Goal: Find specific page/section: Find specific page/section

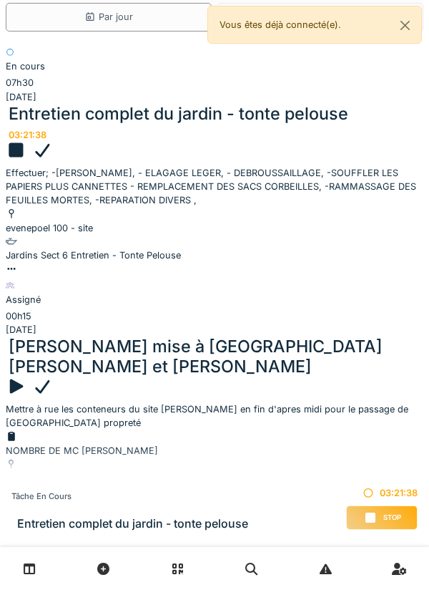
click at [220, 273] on div at bounding box center [215, 269] width 418 height 14
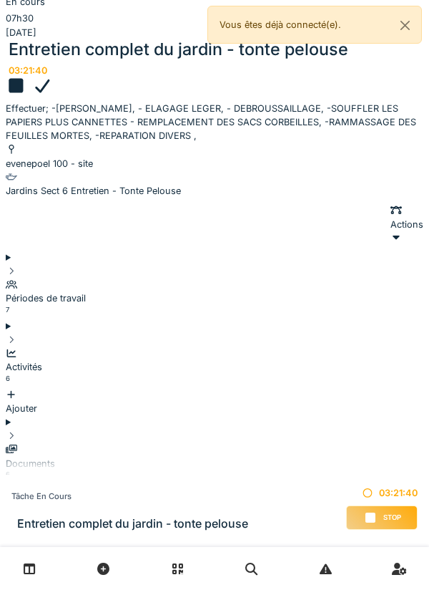
scroll to position [129, 0]
click at [128, 442] on div "Documents 6" at bounding box center [215, 462] width 418 height 41
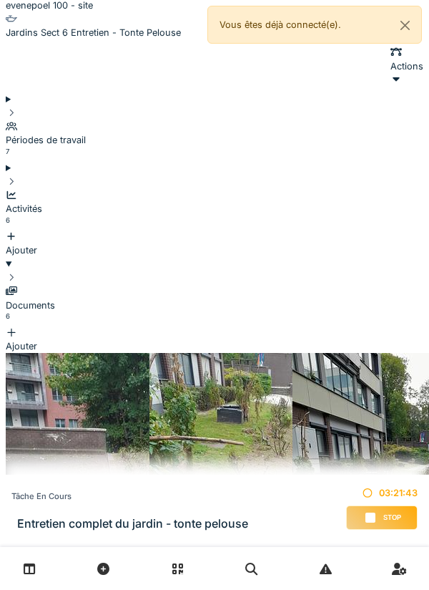
scroll to position [288, 0]
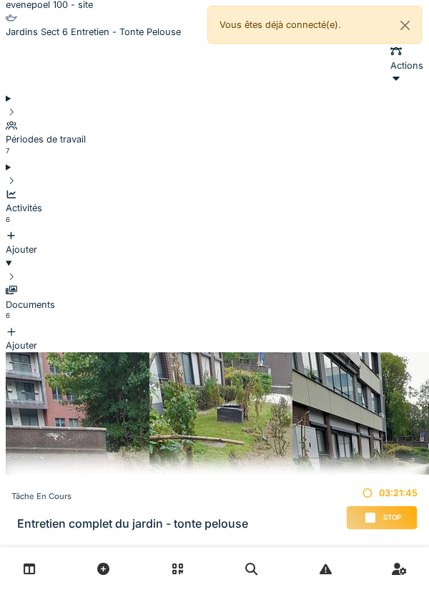
click at [60, 352] on img at bounding box center [149, 542] width 286 height 381
click at [190, 352] on img at bounding box center [293, 542] width 286 height 381
click at [324, 352] on img at bounding box center [436, 542] width 286 height 381
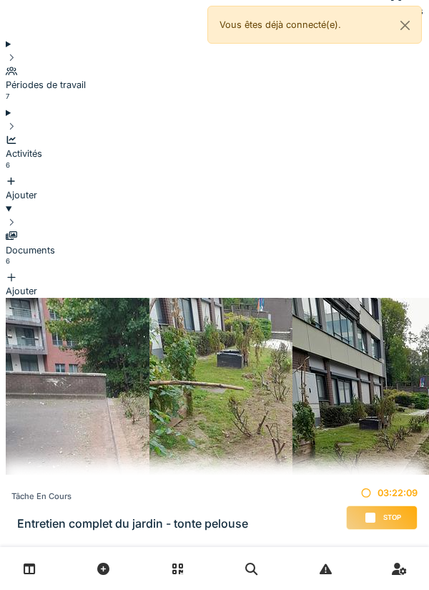
scroll to position [369, 0]
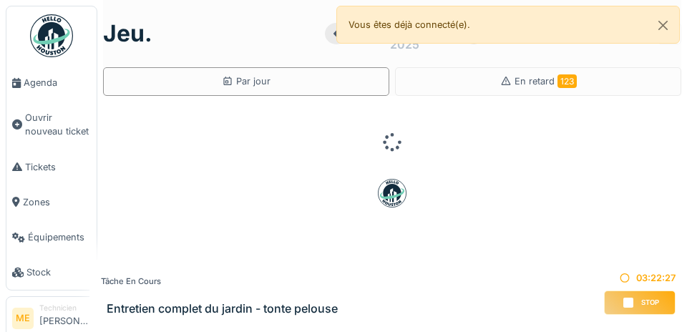
click at [38, 82] on span "Agenda" at bounding box center [57, 83] width 67 height 14
